Goal: Navigation & Orientation: Find specific page/section

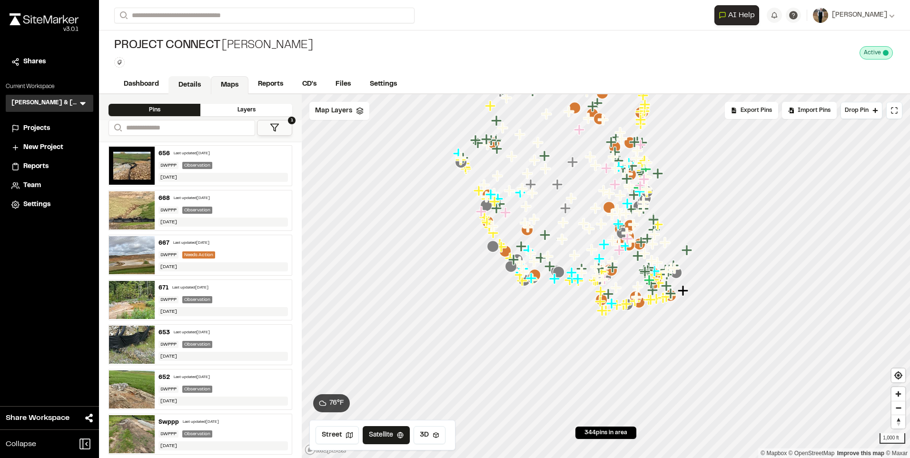
click at [178, 78] on link "Details" at bounding box center [190, 85] width 42 height 18
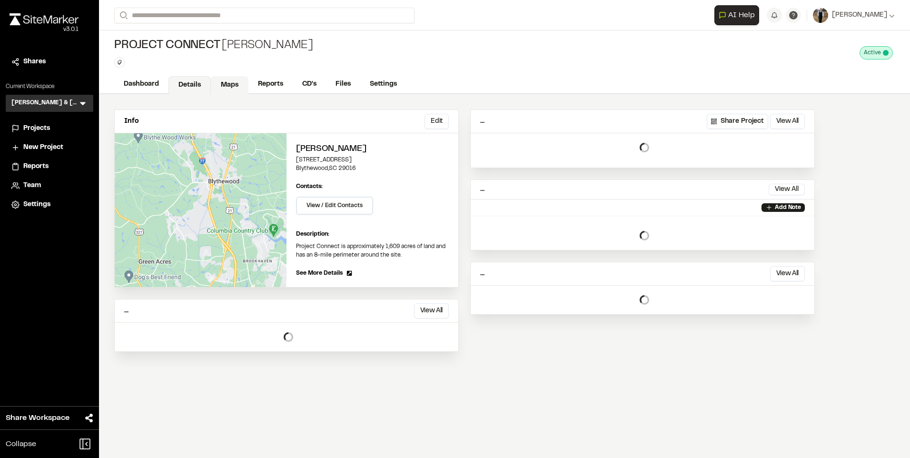
click at [229, 82] on link "Maps" at bounding box center [230, 85] width 38 height 18
